Goal: Information Seeking & Learning: Learn about a topic

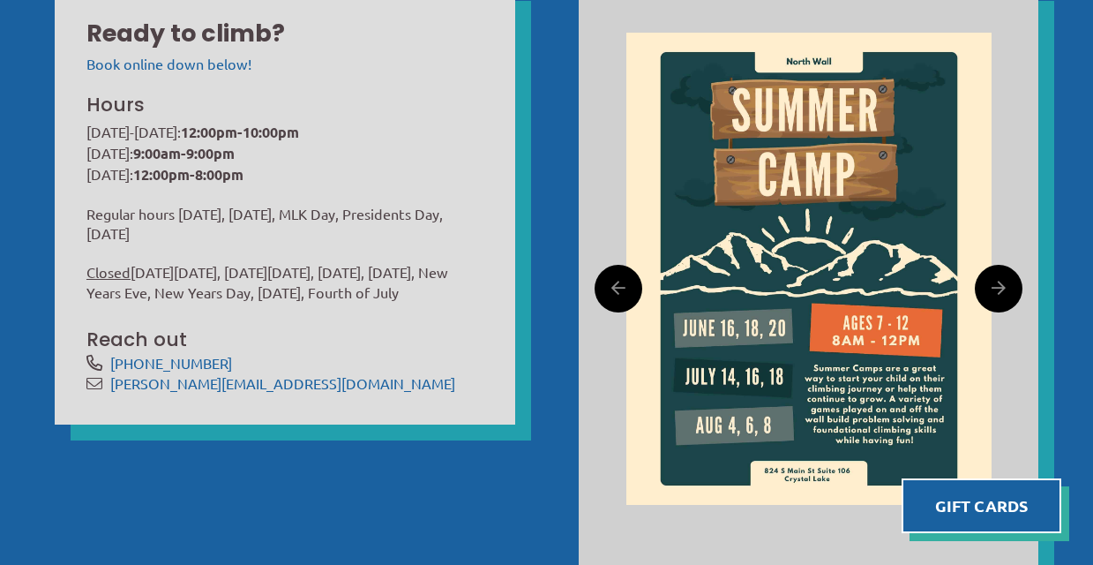
scroll to position [567, 0]
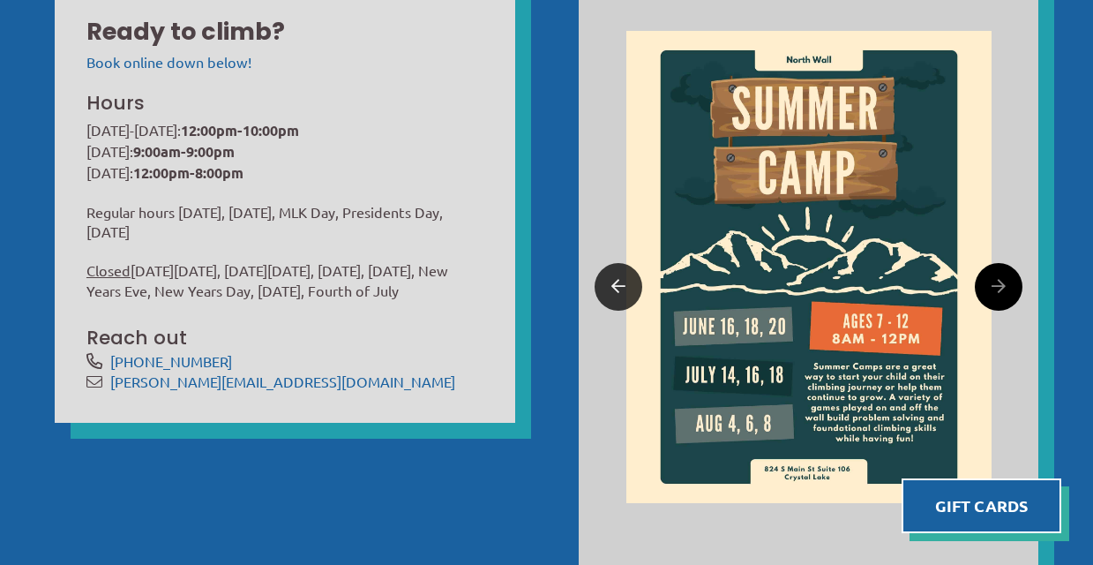
click at [618, 280] on icon at bounding box center [618, 286] width 14 height 27
click at [611, 287] on icon at bounding box center [618, 286] width 14 height 27
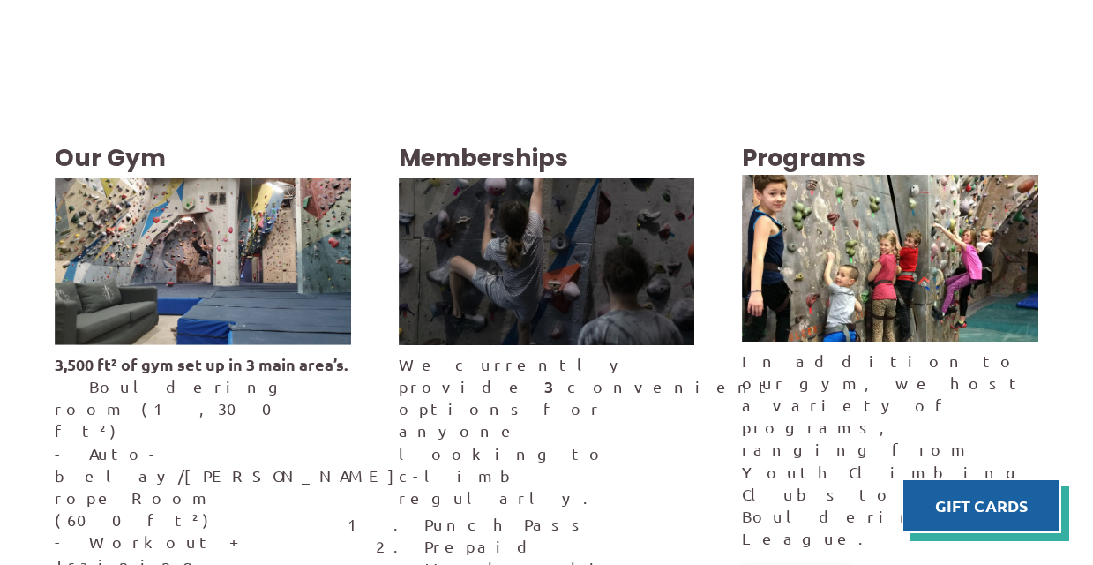
scroll to position [2830, 0]
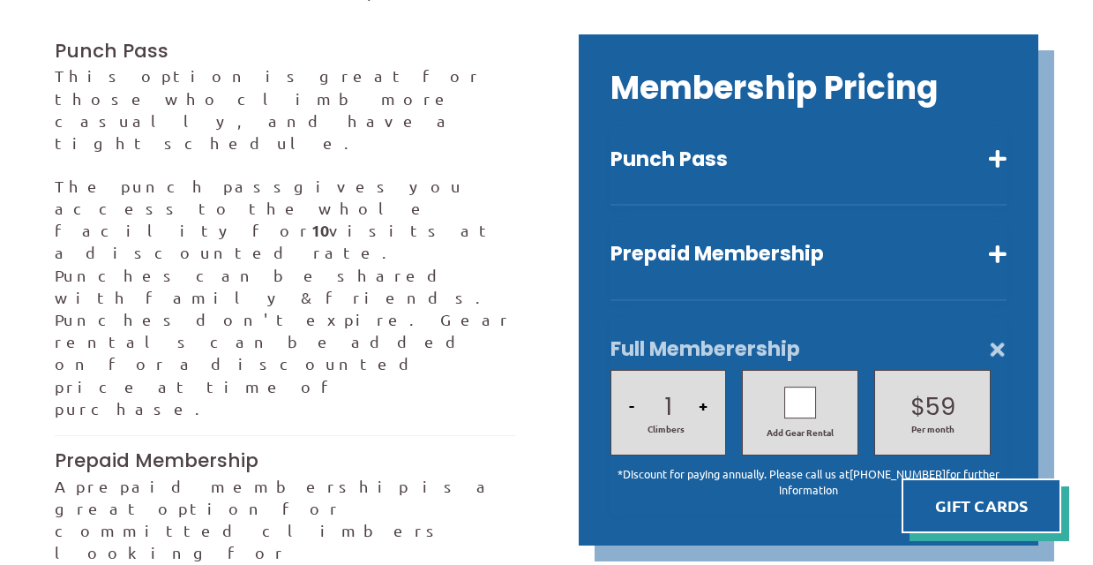
scroll to position [520, 0]
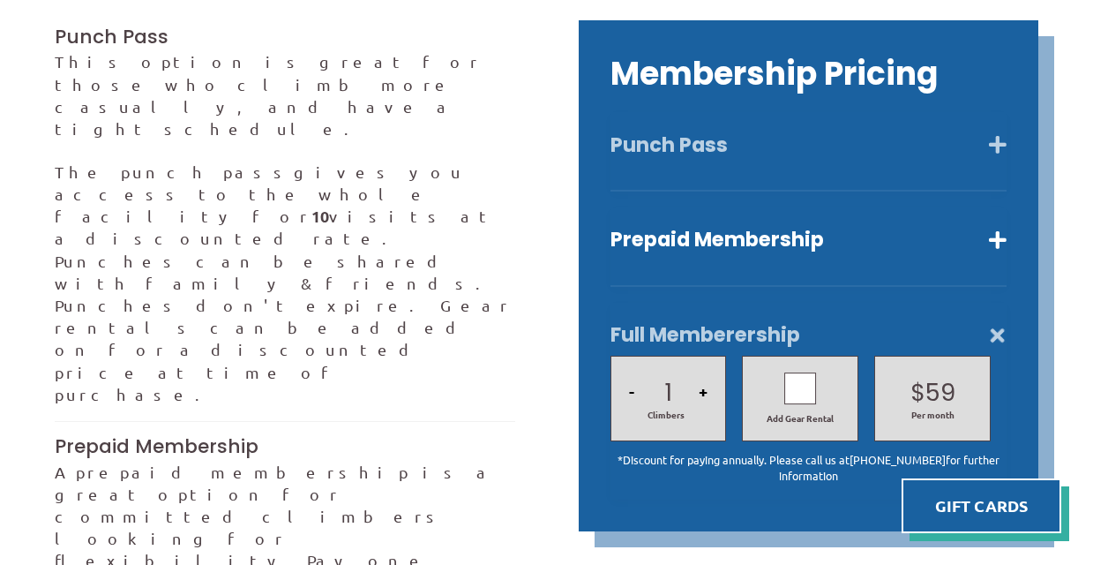
click at [996, 132] on button "Punch Pass" at bounding box center [808, 145] width 397 height 26
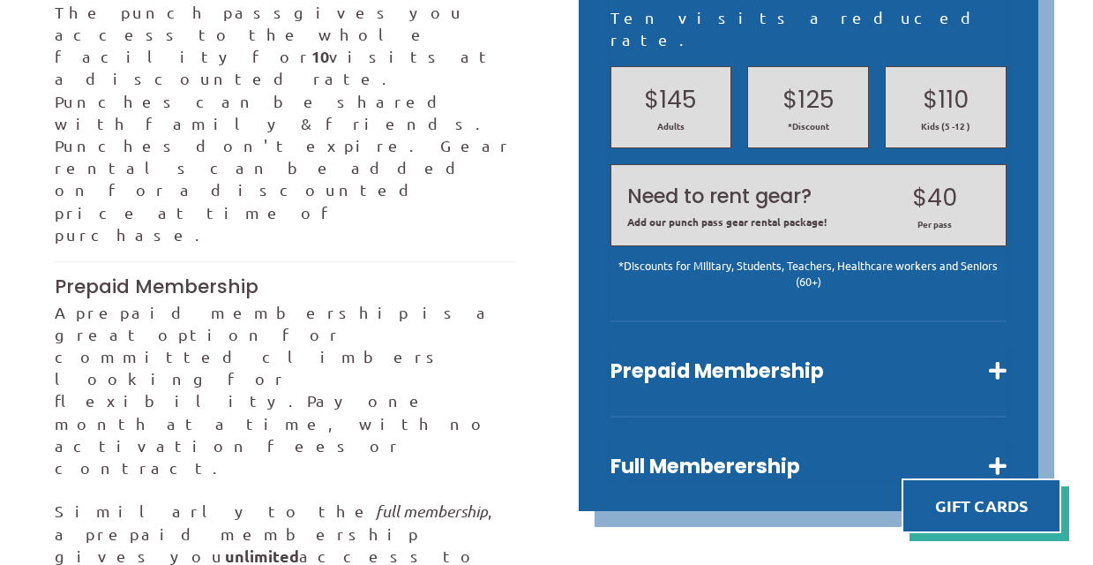
scroll to position [682, 0]
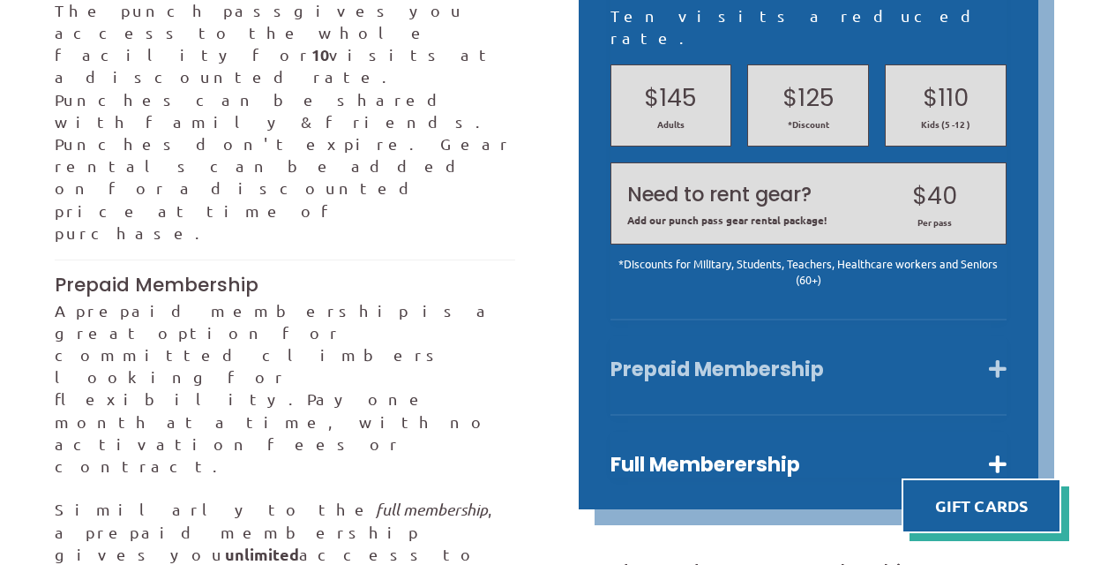
click at [998, 356] on button "Prepaid Membership" at bounding box center [808, 369] width 397 height 26
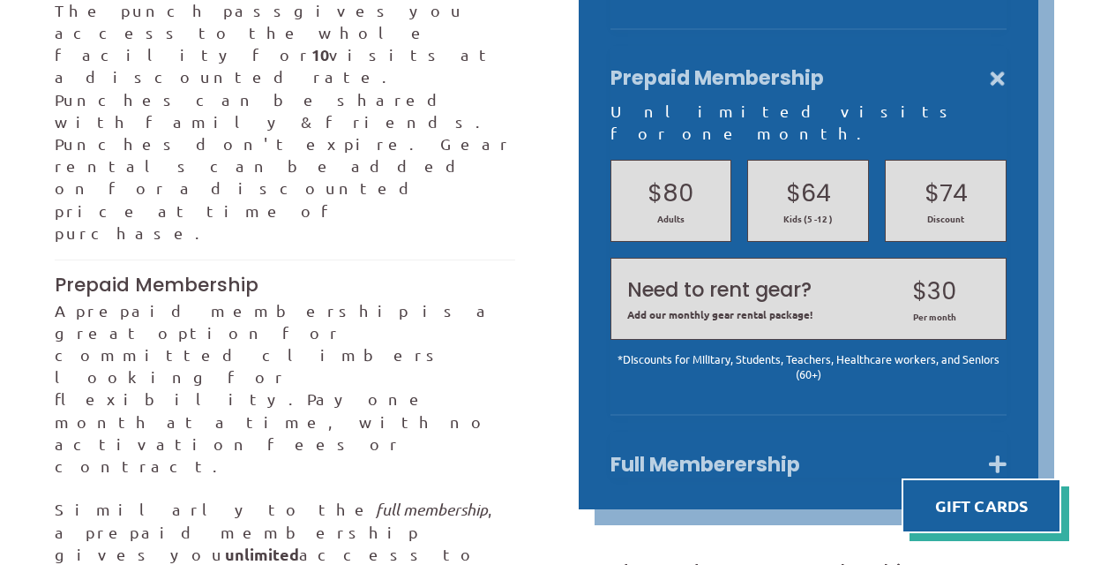
click at [998, 452] on button "Full Memberership" at bounding box center [808, 465] width 397 height 26
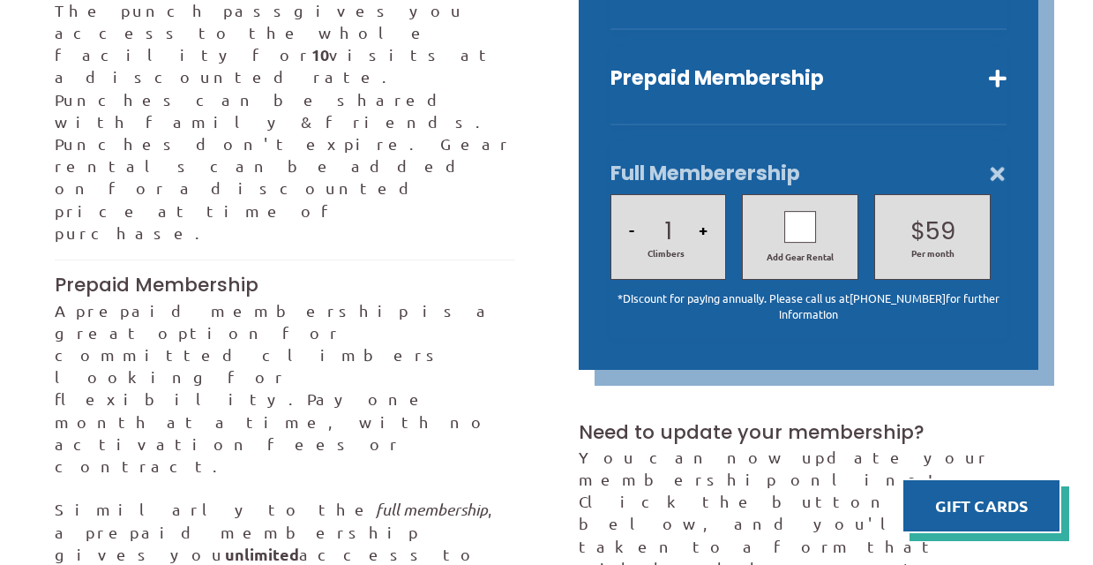
click at [700, 209] on button "+" at bounding box center [702, 230] width 19 height 60
click at [632, 208] on button "-" at bounding box center [632, 230] width 16 height 60
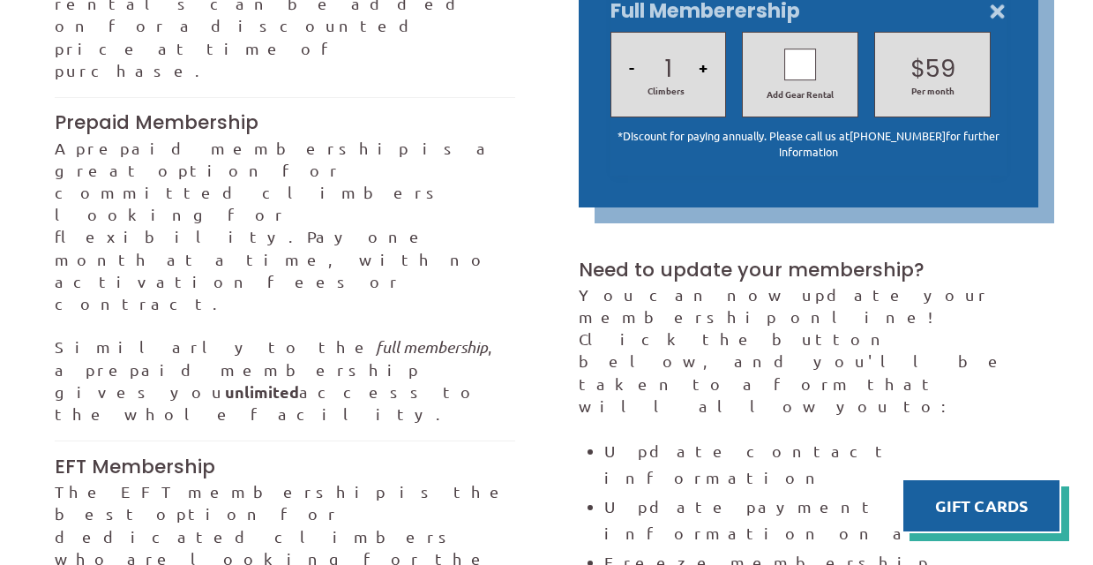
scroll to position [844, 0]
drag, startPoint x: 148, startPoint y: 310, endPoint x: 224, endPoint y: 359, distance: 90.5
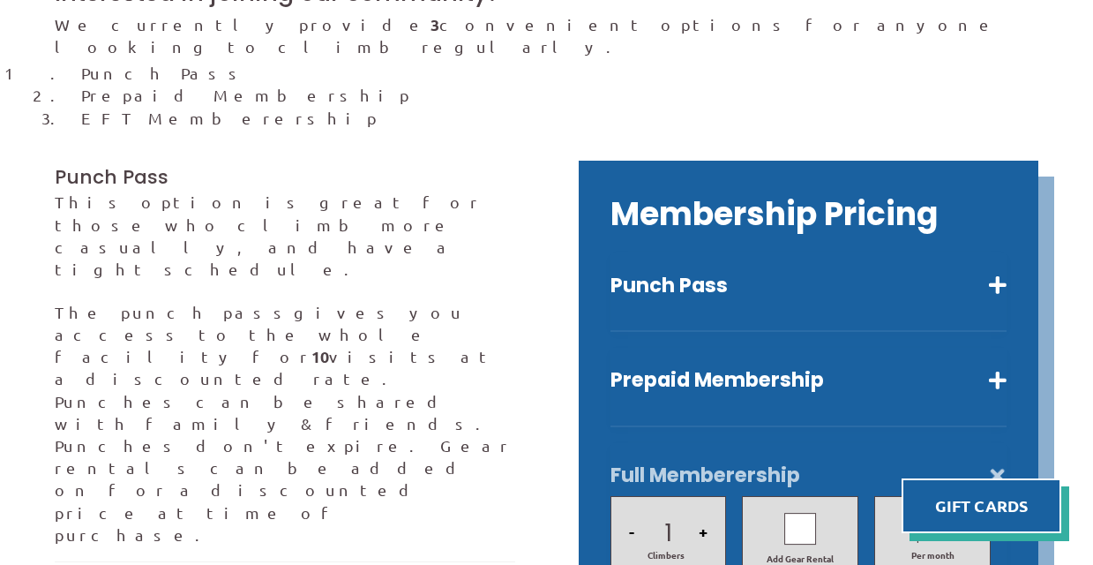
scroll to position [398, 0]
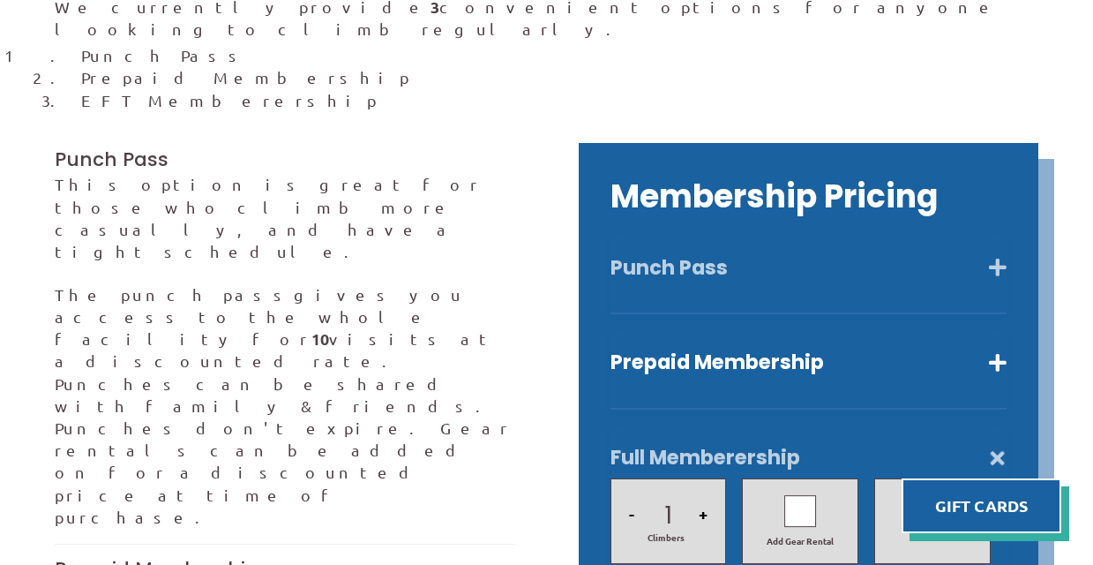
click at [1002, 255] on button "Punch Pass" at bounding box center [808, 268] width 397 height 26
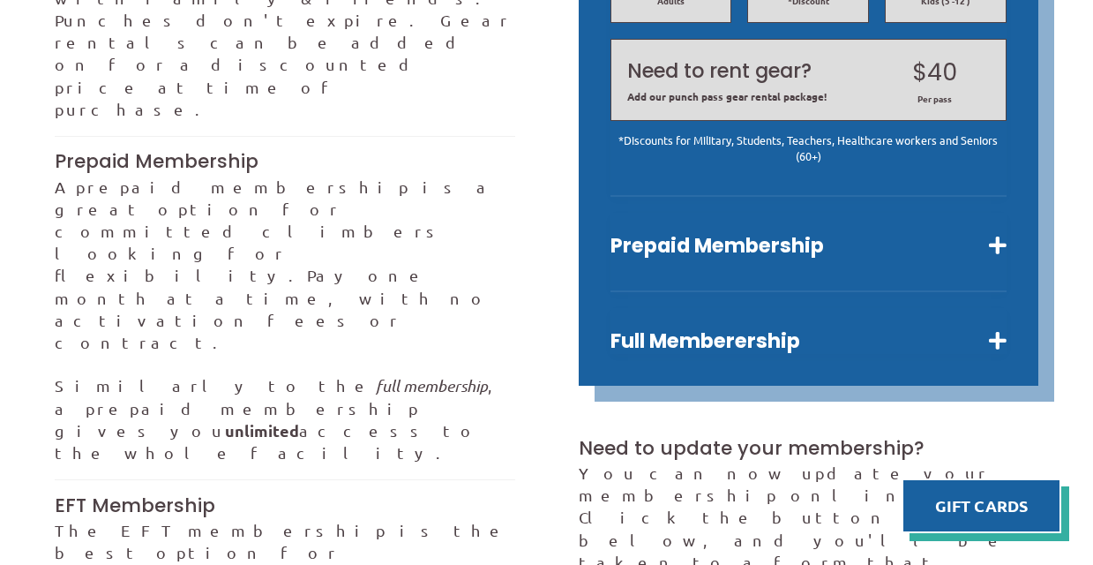
scroll to position [817, 0]
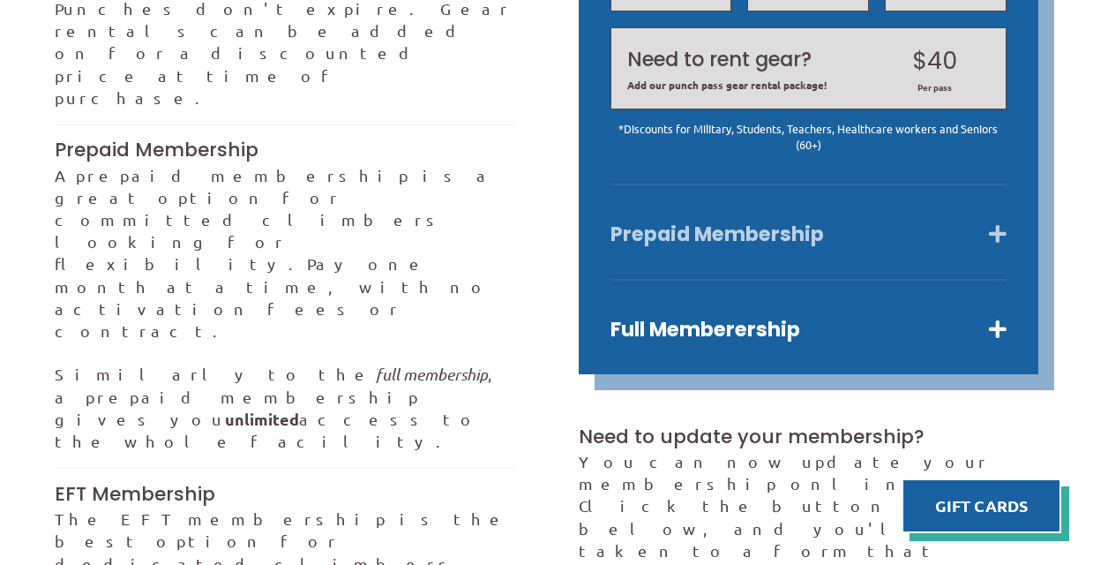
click at [991, 221] on button "Prepaid Membership" at bounding box center [808, 234] width 397 height 26
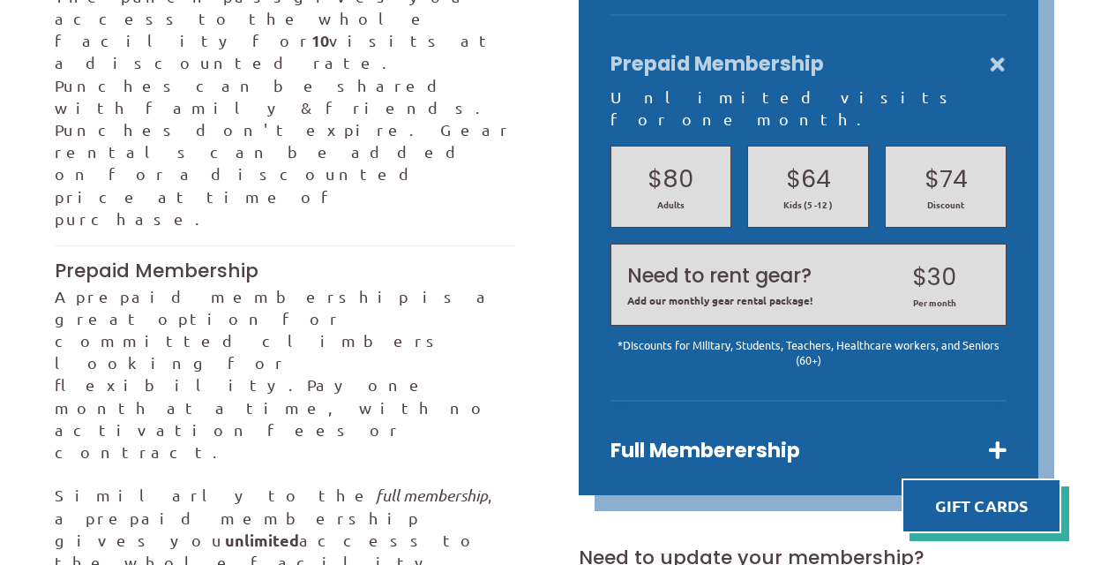
scroll to position [710, 0]
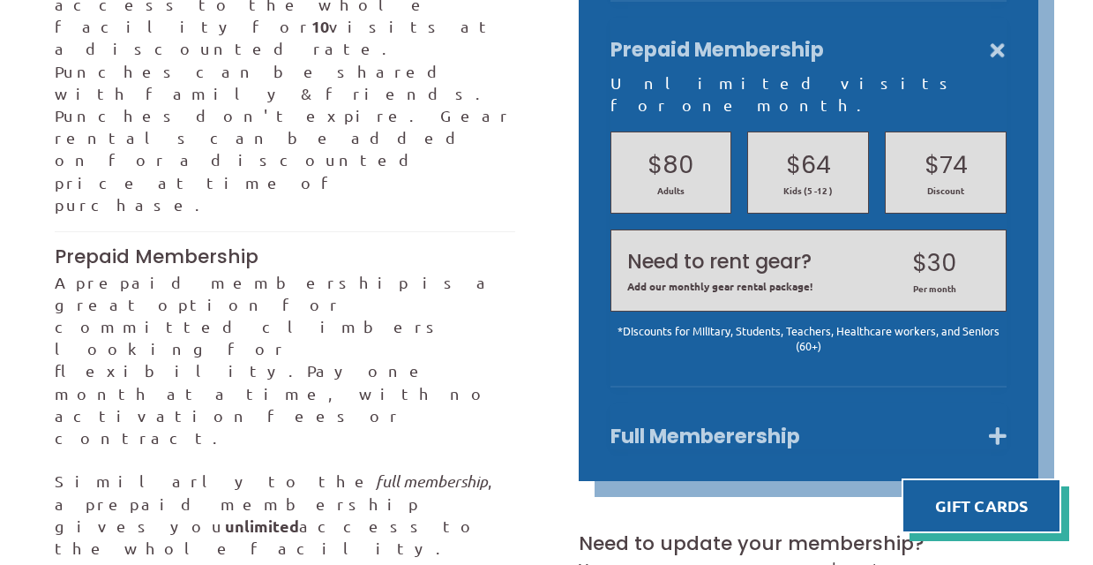
click at [993, 423] on button "Full Memberership" at bounding box center [808, 436] width 397 height 26
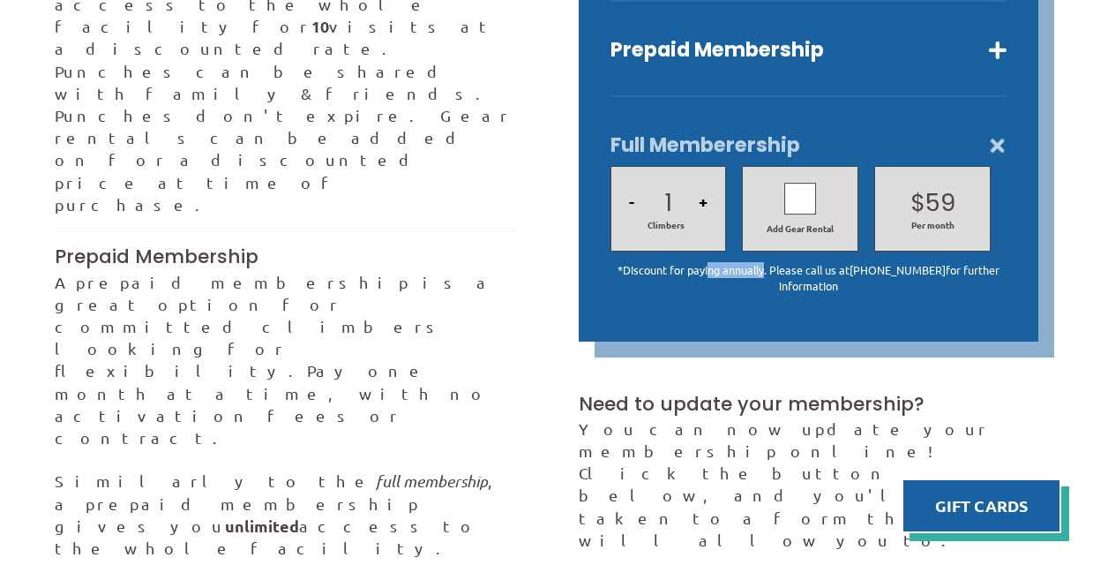
drag, startPoint x: 717, startPoint y: 250, endPoint x: 776, endPoint y: 250, distance: 59.1
click at [776, 262] on p "*Discount for paying annually. Please call us at 815-356-6855 for further infor…" at bounding box center [808, 277] width 397 height 31
click at [801, 265] on p "*Discount for paying annually. Please call us at 815-356-6855 for further infor…" at bounding box center [808, 277] width 397 height 31
click at [700, 173] on button "+" at bounding box center [702, 202] width 19 height 60
click at [628, 178] on button "-" at bounding box center [632, 202] width 16 height 60
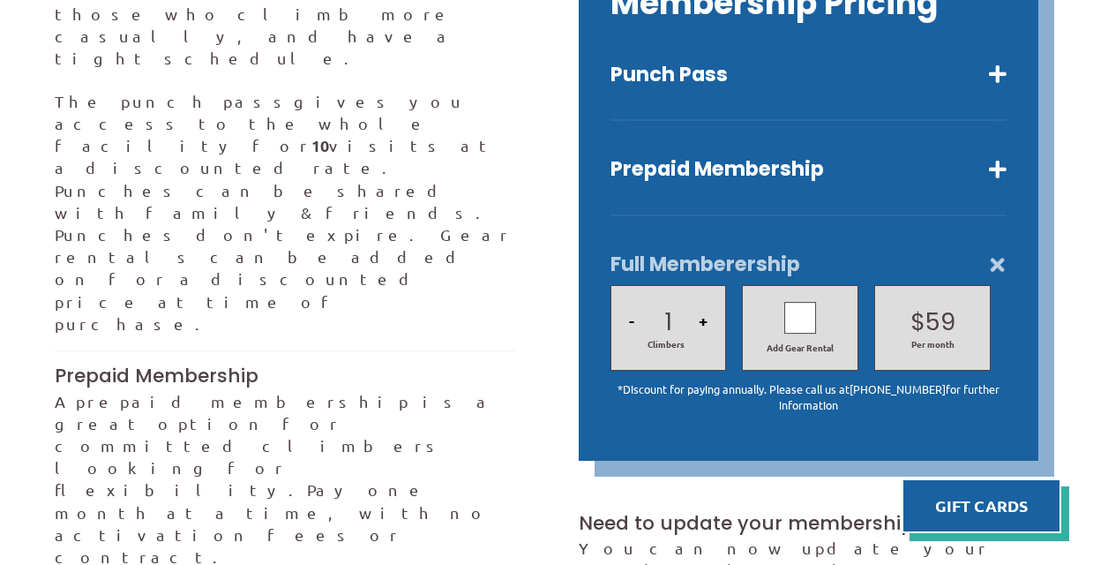
scroll to position [590, 0]
